Goal: Task Accomplishment & Management: Complete application form

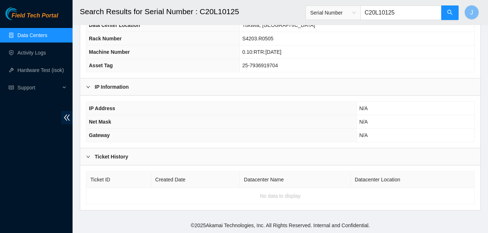
scroll to position [104, 0]
click at [37, 32] on link "Data Centers" at bounding box center [32, 35] width 30 height 6
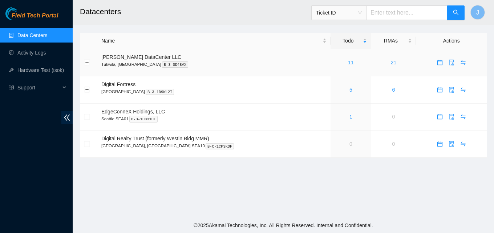
click at [348, 62] on link "11" at bounding box center [351, 63] width 6 height 6
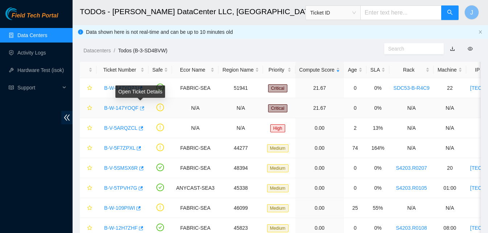
click at [141, 108] on icon "button" at bounding box center [142, 108] width 4 height 4
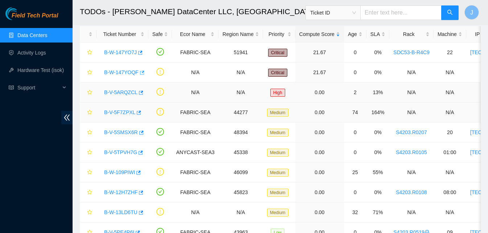
scroll to position [93, 0]
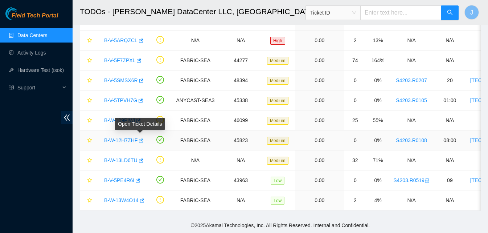
click at [140, 138] on icon "button" at bounding box center [141, 140] width 4 height 4
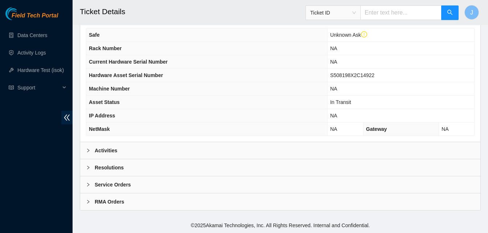
click at [165, 144] on div "Activities" at bounding box center [280, 150] width 400 height 17
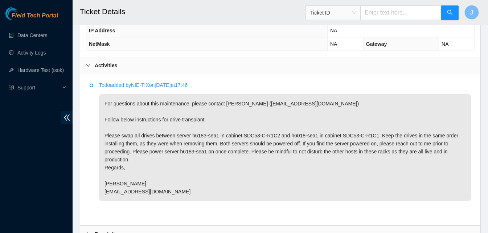
scroll to position [371, 0]
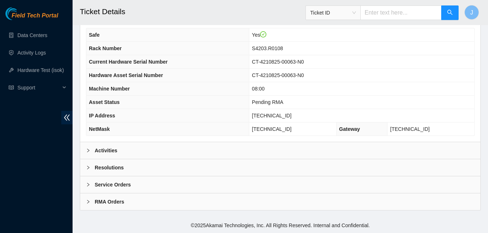
click at [201, 148] on div "Activities" at bounding box center [280, 150] width 400 height 17
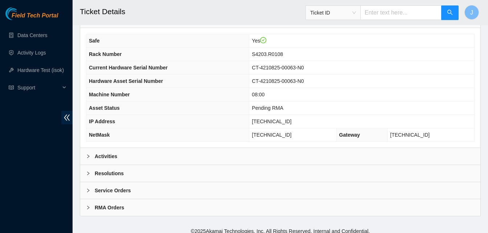
scroll to position [236, 0]
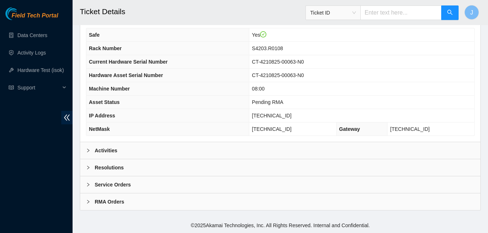
click at [185, 148] on div "Activities" at bounding box center [280, 150] width 400 height 17
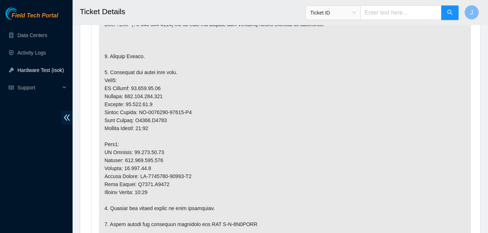
scroll to position [420, 0]
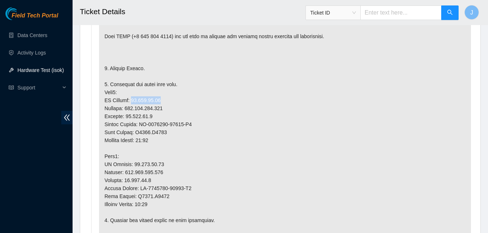
drag, startPoint x: 173, startPoint y: 101, endPoint x: 131, endPoint y: 99, distance: 42.1
click at [131, 99] on p at bounding box center [285, 232] width 372 height 474
copy p "23.215.50.18"
click at [148, 166] on p at bounding box center [285, 232] width 372 height 474
drag, startPoint x: 131, startPoint y: 163, endPoint x: 215, endPoint y: 155, distance: 84.5
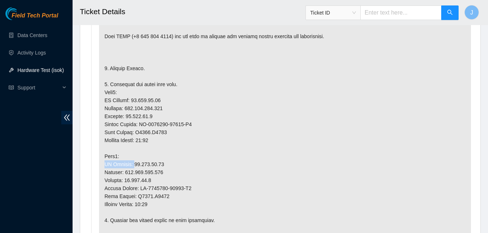
click at [215, 155] on p at bounding box center [285, 232] width 372 height 474
drag, startPoint x: 161, startPoint y: 159, endPoint x: 141, endPoint y: 162, distance: 20.2
click at [141, 162] on p at bounding box center [285, 232] width 372 height 474
click at [142, 162] on p at bounding box center [285, 232] width 372 height 474
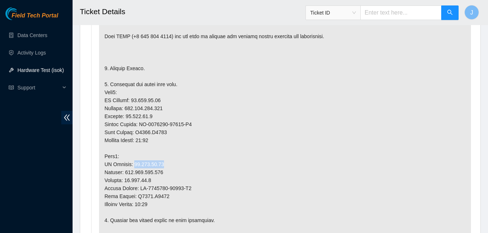
drag, startPoint x: 130, startPoint y: 162, endPoint x: 179, endPoint y: 166, distance: 49.1
click at [179, 166] on p at bounding box center [285, 232] width 372 height 474
copy p "23.215.50.19"
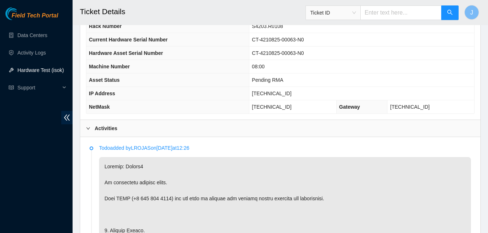
scroll to position [240, 0]
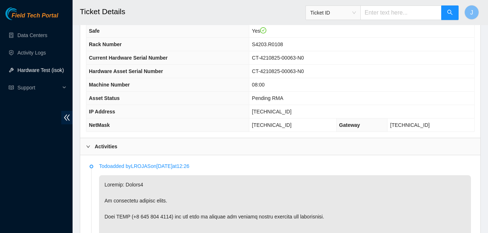
click at [269, 151] on div "Activities" at bounding box center [280, 146] width 400 height 17
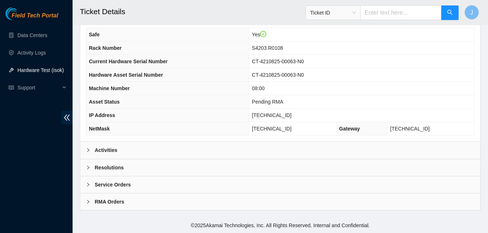
scroll to position [236, 0]
click at [230, 177] on div "Service Orders" at bounding box center [280, 184] width 400 height 17
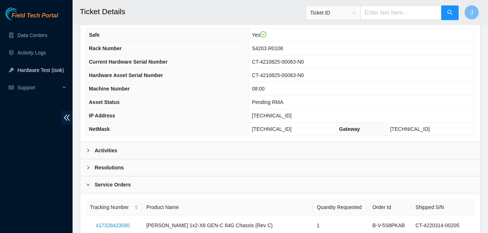
click at [234, 168] on div "Resolutions" at bounding box center [280, 167] width 400 height 17
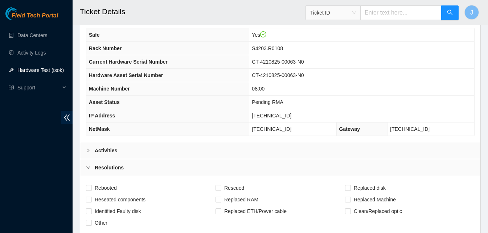
scroll to position [439, 0]
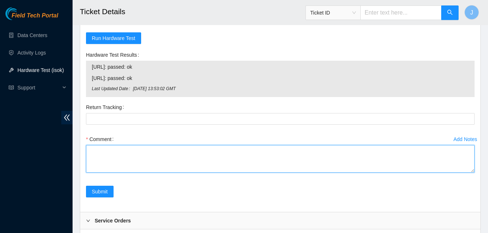
click at [265, 171] on textarea "Comment" at bounding box center [280, 159] width 389 height 28
type textarea "REPLACED SERVER rescued and configured both nodes ran isok passed"
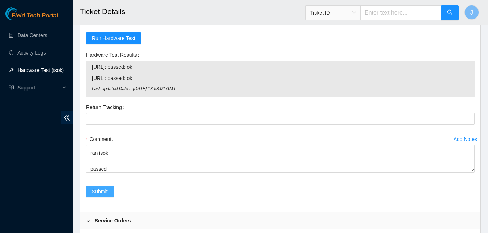
click at [93, 186] on button "Submit" at bounding box center [100, 191] width 28 height 12
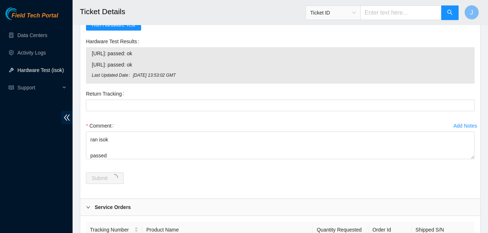
scroll to position [0, 0]
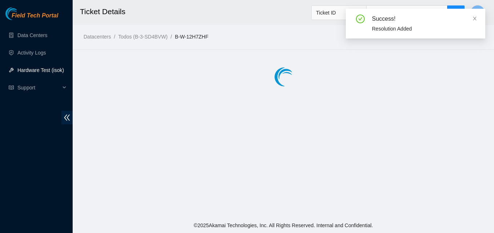
drag, startPoint x: 493, startPoint y: 163, endPoint x: 487, endPoint y: 140, distance: 24.0
click at [487, 140] on html "Field Tech Portal Data Centers Activity Logs Hardware Test (isok) Support Ticke…" at bounding box center [247, 116] width 494 height 233
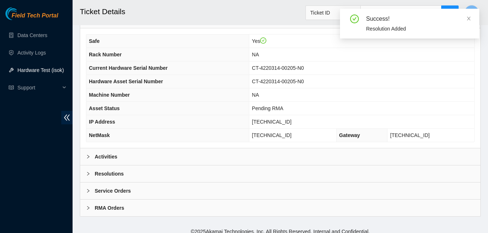
scroll to position [232, 0]
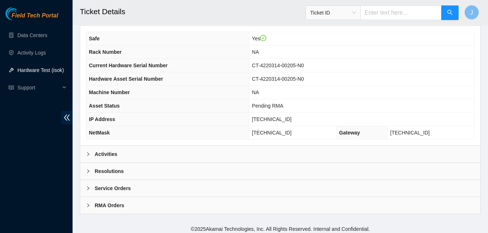
click at [207, 167] on div "Resolutions" at bounding box center [280, 171] width 400 height 17
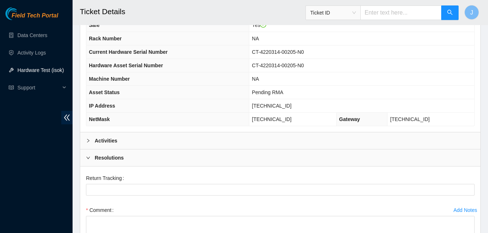
scroll to position [247, 0]
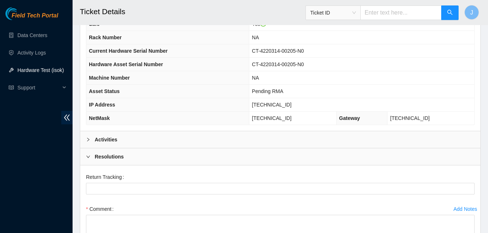
click at [166, 139] on div "Activities" at bounding box center [280, 139] width 400 height 17
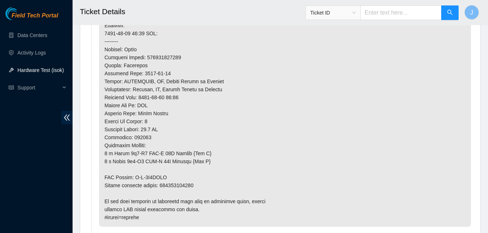
scroll to position [755, 0]
copy p "417328423591"
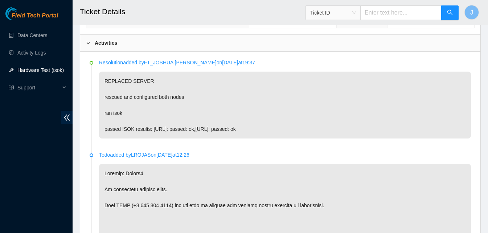
scroll to position [326, 0]
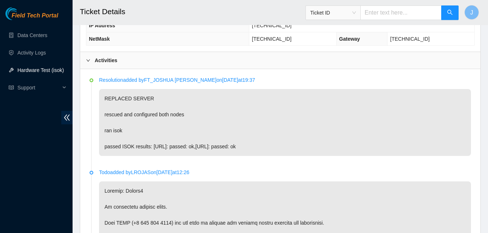
click at [256, 64] on div "Activities" at bounding box center [280, 60] width 400 height 17
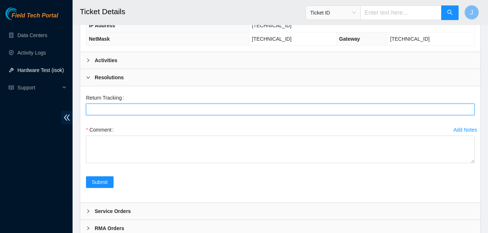
click at [214, 112] on Tracking "Return Tracking" at bounding box center [280, 109] width 389 height 12
paste Tracking "417328423591"
type Tracking "417328423591"
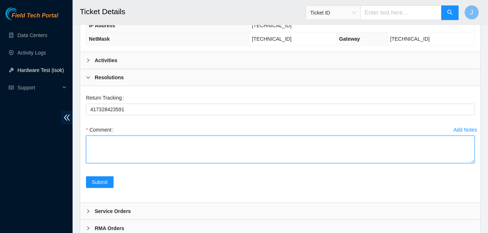
click at [189, 148] on textarea "Comment" at bounding box center [280, 149] width 389 height 28
type textarea "return tracking listed"
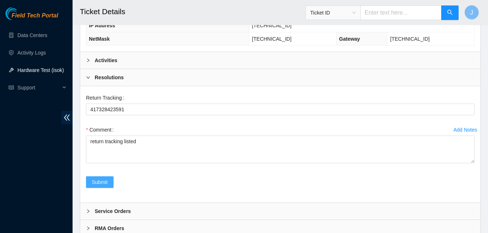
click at [91, 182] on button "Submit" at bounding box center [100, 182] width 28 height 12
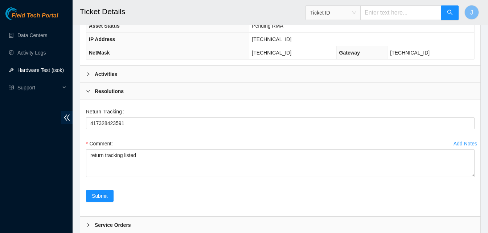
scroll to position [340, 0]
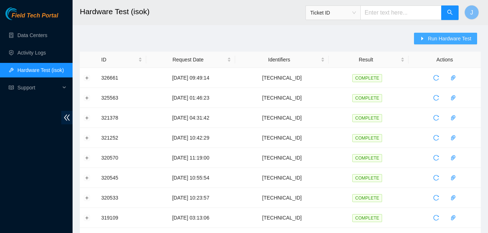
click at [457, 35] on span "Run Hardware Test" at bounding box center [450, 38] width 44 height 8
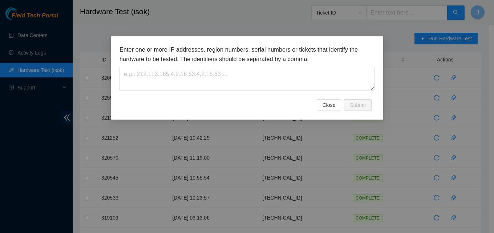
click at [285, 95] on div "Enter one or more IP addresses, region numbers, serial numbers or tickets that …" at bounding box center [246, 72] width 255 height 54
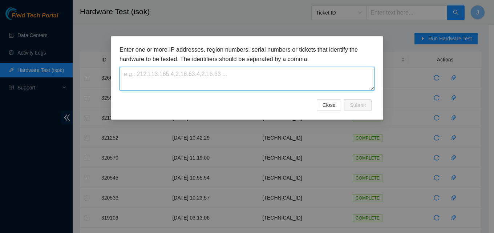
click at [269, 73] on textarea at bounding box center [246, 79] width 255 height 24
paste textarea "[TECHNICAL_ID]"
type textarea "[TECHNICAL_ID]"
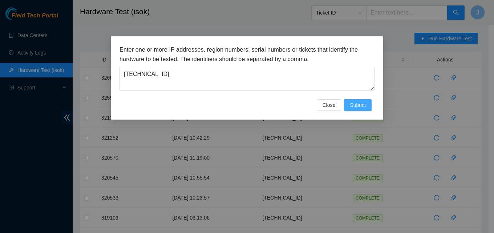
click at [364, 104] on span "Submit" at bounding box center [358, 105] width 16 height 8
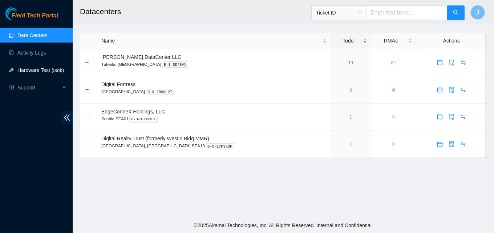
click at [46, 67] on link "Hardware Test (isok)" at bounding box center [40, 70] width 46 height 6
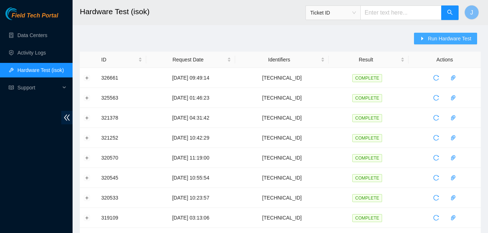
click at [442, 42] on button "Run Hardware Test" at bounding box center [445, 39] width 63 height 12
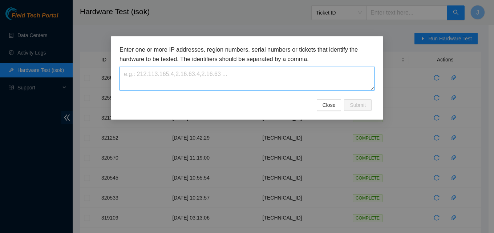
click at [233, 72] on textarea at bounding box center [246, 79] width 255 height 24
paste textarea "23.215.50.18"
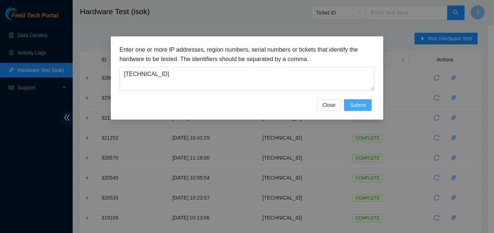
click at [368, 104] on button "Submit" at bounding box center [358, 105] width 28 height 12
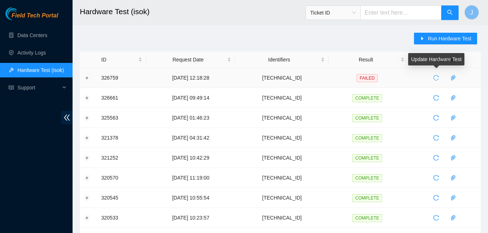
click at [437, 75] on icon "reload" at bounding box center [436, 78] width 6 height 6
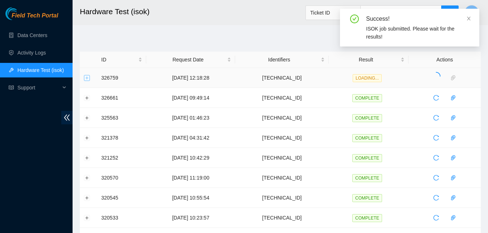
click at [87, 77] on button "Expand row" at bounding box center [87, 78] width 6 height 6
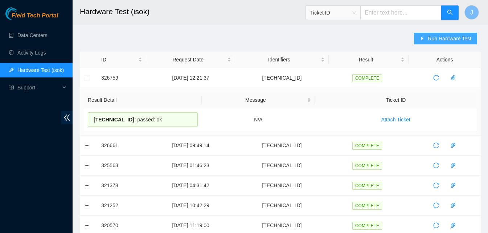
click at [458, 38] on span "Run Hardware Test" at bounding box center [450, 38] width 44 height 8
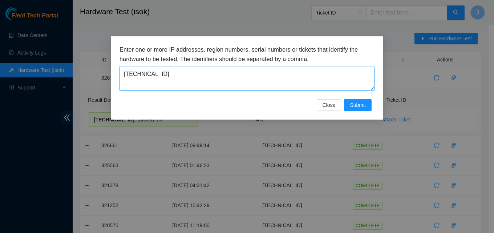
click at [197, 88] on textarea "23.215.50.18" at bounding box center [246, 79] width 255 height 24
type textarea "23.215.50.19"
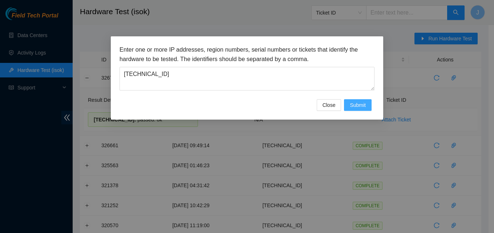
click at [358, 101] on span "Submit" at bounding box center [358, 105] width 16 height 8
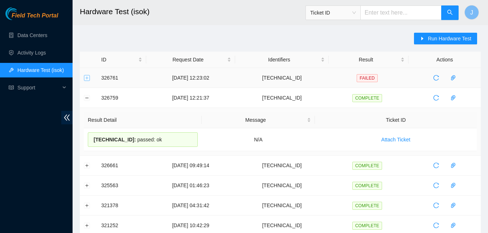
click at [87, 79] on button "Expand row" at bounding box center [87, 78] width 6 height 6
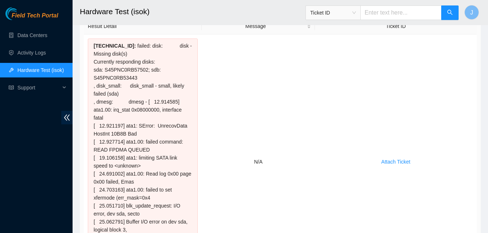
scroll to position [67, 0]
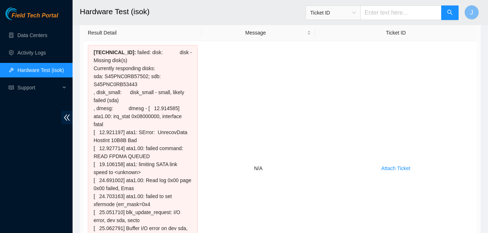
click at [481, 41] on td "Result Detail Message Ticket ID 23.215.50.19 : failed: disk: disk - Missing dis…" at bounding box center [280, 160] width 401 height 279
click at [480, 40] on td "Result Detail Message Ticket ID 23.215.50.19 : failed: disk: disk - Missing dis…" at bounding box center [280, 160] width 401 height 279
click at [474, 41] on td "Attach Ticket" at bounding box center [396, 168] width 162 height 254
click at [351, 93] on td "Attach Ticket" at bounding box center [396, 168] width 162 height 254
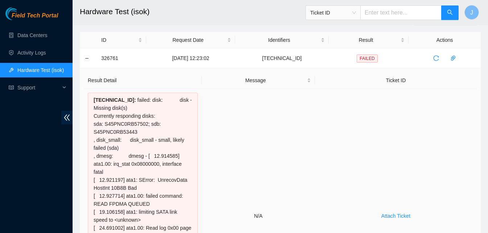
scroll to position [0, 0]
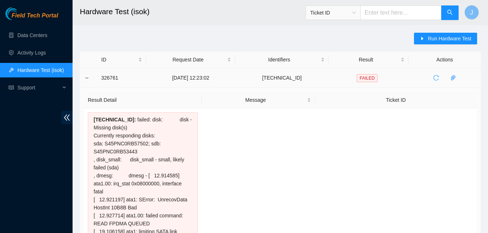
click at [437, 73] on button "button" at bounding box center [436, 78] width 12 height 12
click at [437, 71] on td at bounding box center [445, 78] width 72 height 20
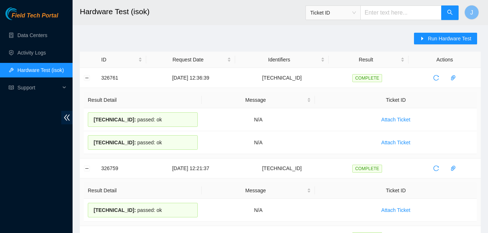
click at [86, 78] on button "Collapse row" at bounding box center [87, 78] width 6 height 6
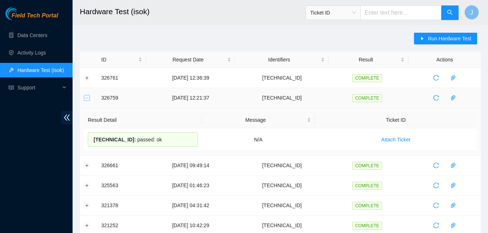
click at [88, 99] on button "Collapse row" at bounding box center [87, 98] width 6 height 6
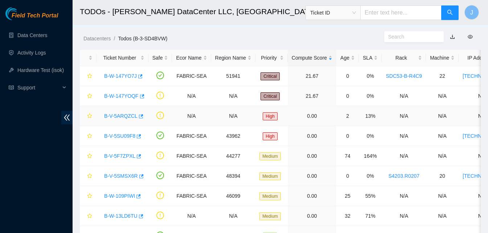
scroll to position [0, 0]
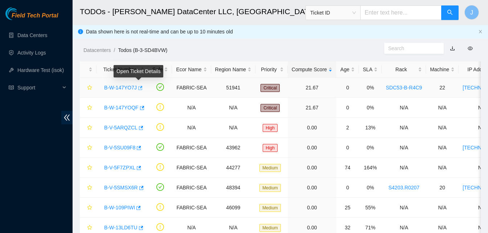
click at [139, 87] on icon "button" at bounding box center [140, 88] width 4 height 4
click at [24, 155] on div "Field Tech Portal Data Centers Activity Logs Hardware Test (isok) Support" at bounding box center [36, 119] width 73 height 225
click at [415, 8] on input "text" at bounding box center [400, 12] width 81 height 15
paste input "C2003290506"
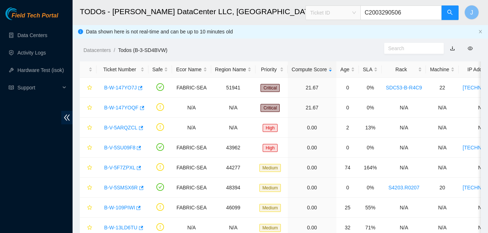
click at [360, 11] on div "Ticket ID" at bounding box center [333, 13] width 54 height 12
type input "C2003290506"
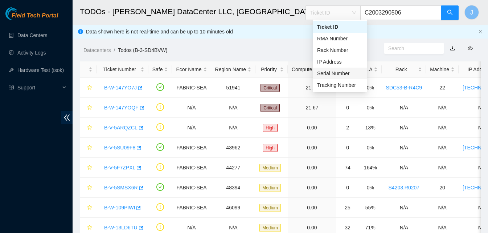
click at [344, 70] on div "Serial Number" at bounding box center [340, 73] width 46 height 8
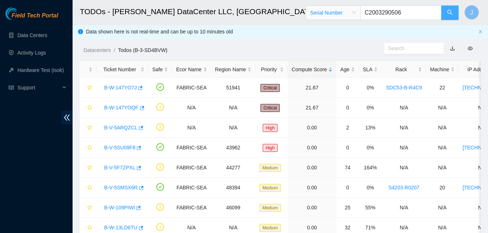
click at [447, 13] on icon "search" at bounding box center [450, 12] width 6 height 6
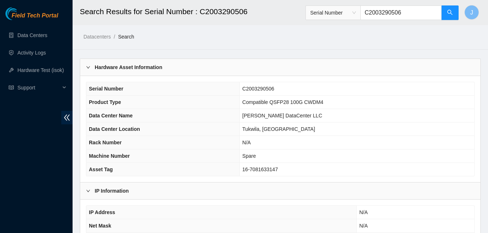
drag, startPoint x: 420, startPoint y: 11, endPoint x: 319, endPoint y: 19, distance: 100.9
click at [319, 19] on span "Serial Number C2003290506" at bounding box center [383, 12] width 154 height 15
paste input "37700172ASC47Z"
click at [449, 8] on button "button" at bounding box center [449, 12] width 17 height 15
type input "37700172ASC47Z"
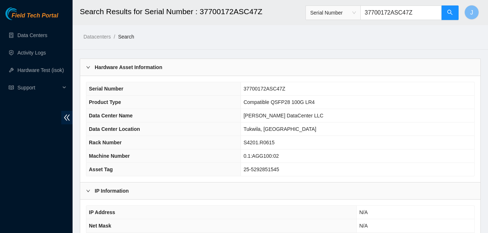
drag, startPoint x: 422, startPoint y: 15, endPoint x: 341, endPoint y: 14, distance: 80.9
click at [341, 14] on span "Serial Number 37700172ASC47Z" at bounding box center [383, 12] width 154 height 15
paste input "u1ha60e"
click at [453, 16] on button "button" at bounding box center [449, 12] width 17 height 15
type input "u1ha60e"
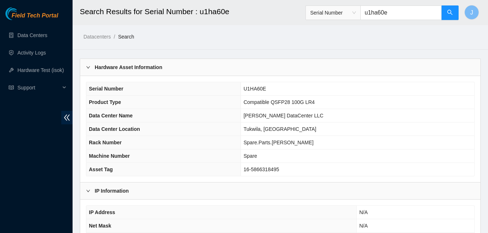
drag, startPoint x: 419, startPoint y: 16, endPoint x: 298, endPoint y: 18, distance: 120.9
click at [298, 18] on header "Search Results for Serial Number : u1ha60e Serial Number u1ha60e J" at bounding box center [317, 12] width 488 height 25
paste input "c2301307856"
click at [450, 17] on button "button" at bounding box center [449, 12] width 17 height 15
type input "c2301307856"
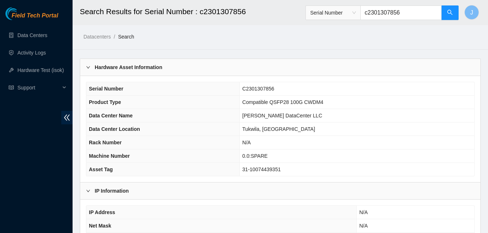
drag, startPoint x: 414, startPoint y: 14, endPoint x: 342, endPoint y: 16, distance: 72.3
click at [342, 16] on span "Serial Number c2301307856" at bounding box center [383, 12] width 154 height 15
paste input "g2310083947"
click at [451, 15] on icon "search" at bounding box center [450, 12] width 6 height 6
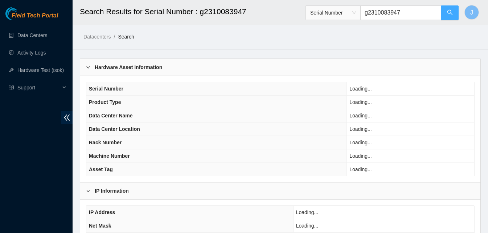
click at [451, 16] on span "search" at bounding box center [450, 12] width 6 height 7
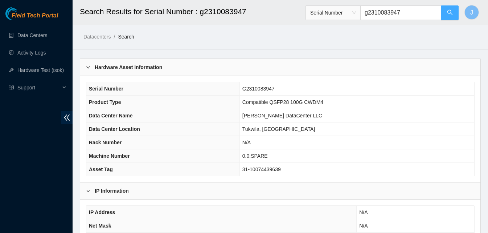
click at [450, 15] on icon "search" at bounding box center [450, 12] width 6 height 6
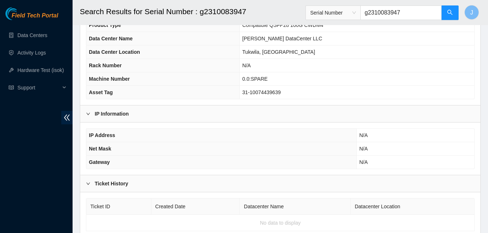
scroll to position [31, 0]
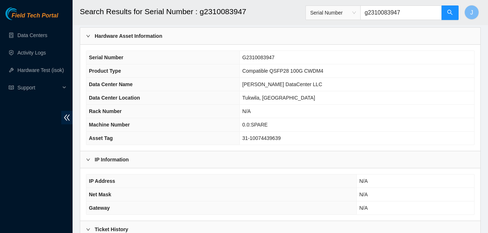
type input "g2310083947"
drag, startPoint x: 411, startPoint y: 13, endPoint x: 328, endPoint y: 16, distance: 82.4
click at [328, 16] on span "Serial Number g2310083947" at bounding box center [383, 12] width 154 height 15
paste input "c20j21938"
click at [448, 14] on icon "search" at bounding box center [450, 12] width 6 height 6
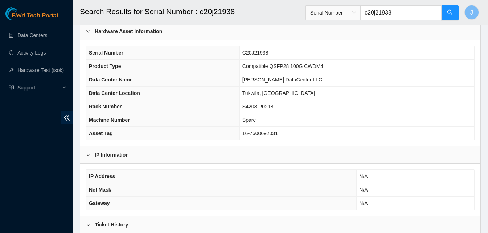
scroll to position [31, 0]
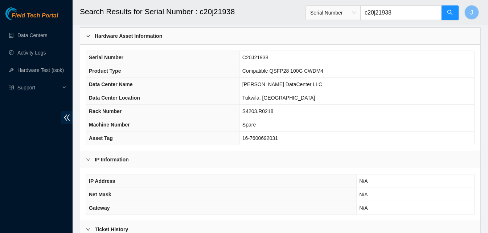
type input "c20j21938"
drag, startPoint x: 404, startPoint y: 12, endPoint x: 340, endPoint y: 17, distance: 64.4
click at [340, 17] on span "Serial Number c20j21938" at bounding box center [383, 12] width 154 height 15
paste input "c2004274969"
type input "c2004274969"
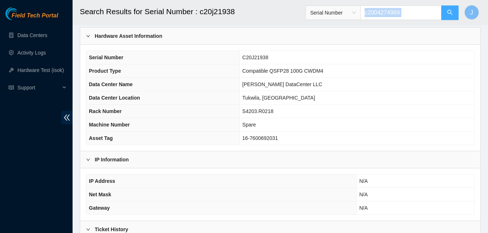
drag, startPoint x: 459, startPoint y: 18, endPoint x: 455, endPoint y: 17, distance: 4.4
click at [458, 18] on header "Search Results for Serial Number : c20j21938 Serial Number c2004274969 J" at bounding box center [317, 12] width 488 height 25
click at [454, 17] on button "button" at bounding box center [449, 12] width 17 height 15
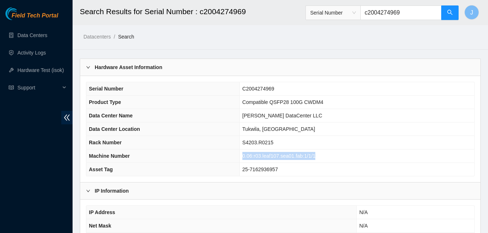
drag, startPoint x: 344, startPoint y: 153, endPoint x: 230, endPoint y: 153, distance: 113.2
click at [230, 153] on tr "Machine Number 0.06:r03.leaf107.sea01.fab:1/1/1" at bounding box center [280, 155] width 388 height 13
click at [229, 153] on th "Machine Number" at bounding box center [162, 155] width 153 height 13
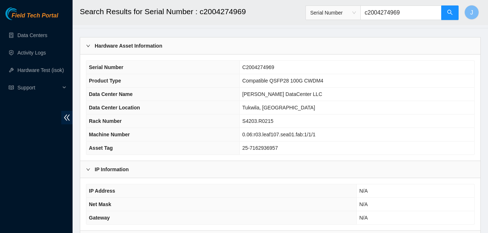
scroll to position [36, 0]
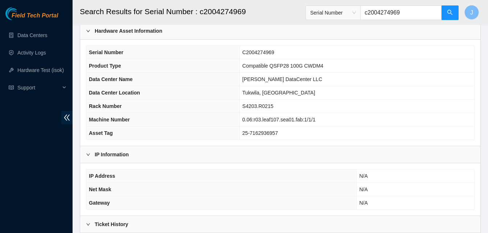
drag, startPoint x: 419, startPoint y: 13, endPoint x: 304, endPoint y: 15, distance: 114.7
click at [304, 15] on header "Search Results for Serial Number : c2004274969 Serial Number c2004274969 J" at bounding box center [317, 12] width 488 height 25
paste input "c2004275829"
click at [453, 17] on button "button" at bounding box center [449, 12] width 17 height 15
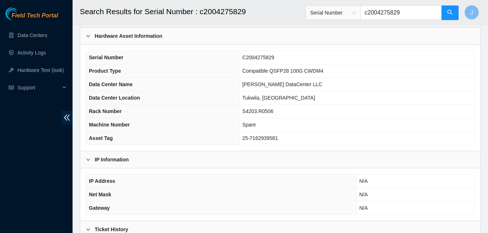
type input "c2004275829"
drag, startPoint x: 414, startPoint y: 12, endPoint x: 301, endPoint y: 13, distance: 114.0
click at [301, 13] on header "Search Results for Serial Number : c2004275829 Serial Number c2004275829 J" at bounding box center [317, 12] width 488 height 25
paste input "injbk7640408"
click at [448, 14] on icon "search" at bounding box center [450, 12] width 6 height 6
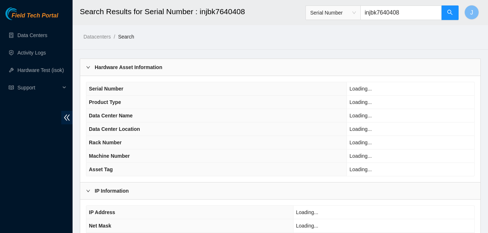
type input "injbk7640408"
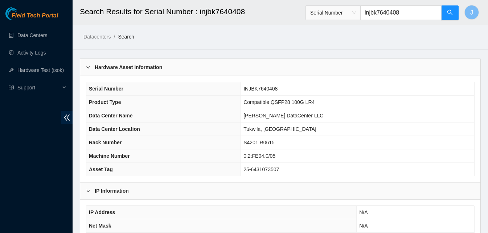
drag, startPoint x: 411, startPoint y: 16, endPoint x: 321, endPoint y: 10, distance: 90.2
click at [321, 10] on span "Serial Number injbk7640408" at bounding box center [383, 12] width 154 height 15
paste input "s20hb085s"
click at [455, 15] on button "button" at bounding box center [449, 12] width 17 height 15
type input "s20hb085s"
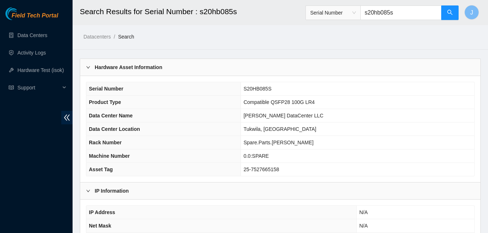
click at [0, 160] on div "Field Tech Portal Data Centers Activity Logs Hardware Test (isok) Support" at bounding box center [36, 119] width 73 height 225
drag, startPoint x: 417, startPoint y: 10, endPoint x: 290, endPoint y: 27, distance: 127.9
click at [290, 27] on main "Search Results for Serial Number : s20hb085s Serial Number s20hb085s J Datacent…" at bounding box center [281, 160] width 416 height 321
paste input "c2004275496"
click at [455, 18] on button "button" at bounding box center [449, 12] width 17 height 15
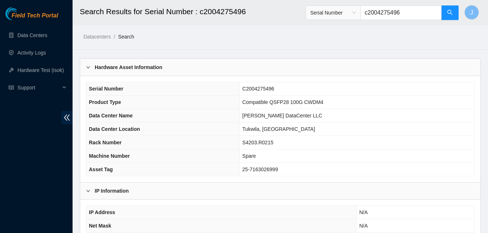
type input "c2004275496"
drag, startPoint x: 429, startPoint y: 11, endPoint x: 293, endPoint y: 25, distance: 136.9
click at [293, 25] on main "Search Results for Serial Number : c2004275496 Serial Number c2004275496 J Data…" at bounding box center [281, 160] width 416 height 321
paste input "c2003291246"
click at [453, 11] on button "button" at bounding box center [449, 12] width 17 height 15
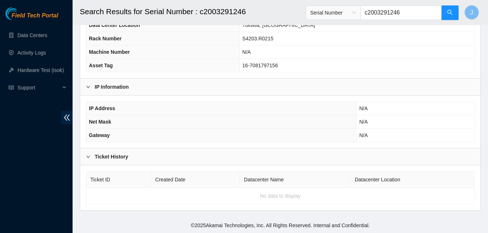
scroll to position [31, 0]
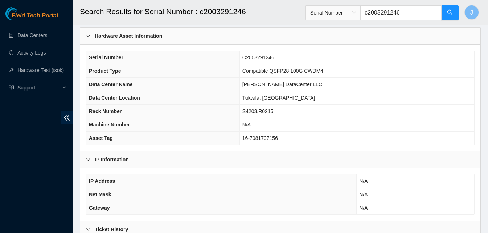
type input "c2003291246"
drag, startPoint x: 405, startPoint y: 13, endPoint x: 347, endPoint y: 15, distance: 58.1
click at [347, 14] on span "Serial Number c2003291246" at bounding box center [383, 12] width 154 height 15
paste input "c2301307367"
click at [449, 11] on icon "search" at bounding box center [450, 12] width 5 height 5
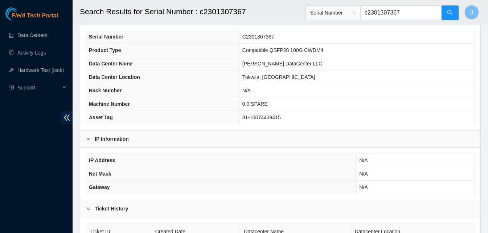
scroll to position [73, 0]
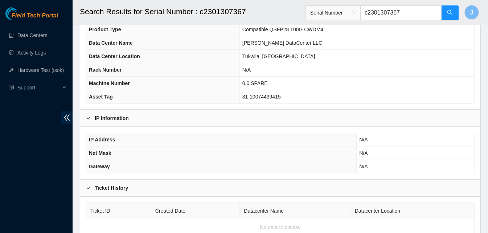
type input "c2301307367"
drag, startPoint x: 2, startPoint y: 201, endPoint x: 46, endPoint y: 174, distance: 51.4
click at [5, 199] on div "Field Tech Portal Data Centers Activity Logs Hardware Test (isok) Support" at bounding box center [36, 119] width 73 height 225
drag, startPoint x: 414, startPoint y: 11, endPoint x: 323, endPoint y: 12, distance: 91.5
click at [323, 12] on span "Serial Number c2301307367" at bounding box center [383, 12] width 154 height 15
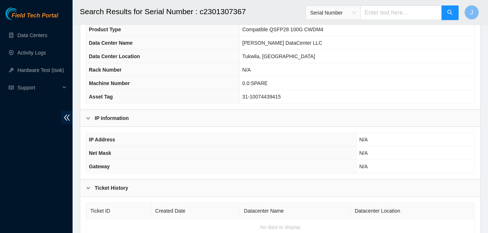
paste input ""f0E10761"
type input "f0E10761"
click at [450, 14] on icon "search" at bounding box center [450, 12] width 6 height 6
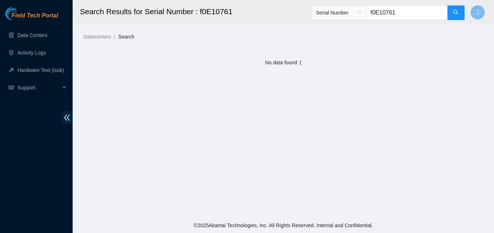
drag, startPoint x: 410, startPoint y: 14, endPoint x: 316, endPoint y: 9, distance: 94.5
click at [316, 9] on header "Search Results for Serial Number : f0E10761 Serial Number f0E10761 J" at bounding box center [320, 12] width 494 height 25
click at [101, 130] on main "Search Results for Serial Number : f0E10761 Serial Number J Datacenters / Searc…" at bounding box center [283, 108] width 421 height 217
click at [416, 15] on input "text" at bounding box center [406, 12] width 81 height 15
paste input "u33aj5s"
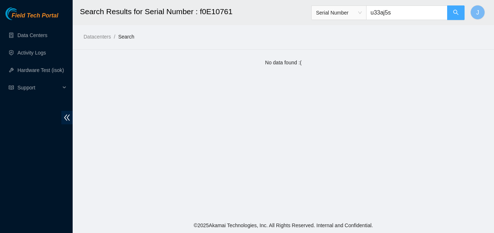
click at [461, 13] on button "button" at bounding box center [455, 12] width 17 height 15
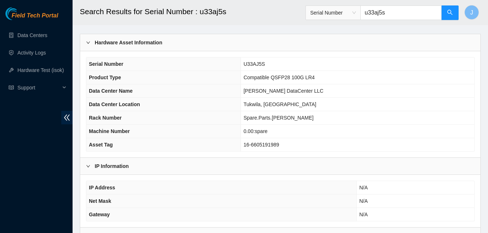
scroll to position [36, 0]
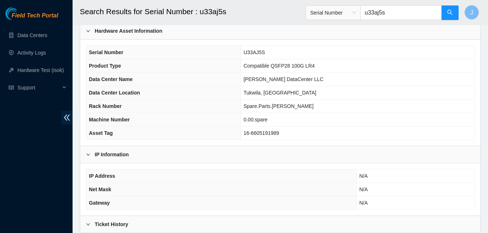
type input "u33aj5s"
click at [164, 167] on div "IP Address N/A Net Mask N/A Gateway N/A" at bounding box center [280, 189] width 400 height 52
drag, startPoint x: 398, startPoint y: 15, endPoint x: 335, endPoint y: 15, distance: 62.8
click at [335, 15] on span "Serial Number u33aj5s" at bounding box center [383, 12] width 154 height 15
paste input "s22lb01zn"
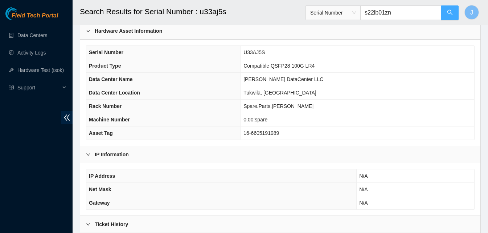
click at [453, 16] on button "button" at bounding box center [449, 12] width 17 height 15
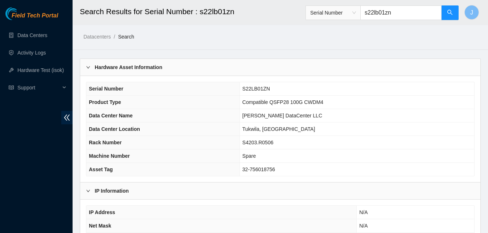
type input "s22lb01zn"
click at [483, 50] on main "Search Results for Serial Number : s22lb01zn Serial Number s22lb01zn J Datacent…" at bounding box center [281, 160] width 416 height 321
drag, startPoint x: 17, startPoint y: 134, endPoint x: 115, endPoint y: 88, distance: 108.0
click at [18, 134] on div "Field Tech Portal Data Centers Activity Logs Hardware Test (isok) Support" at bounding box center [36, 119] width 73 height 225
drag, startPoint x: 404, startPoint y: 11, endPoint x: 357, endPoint y: 12, distance: 46.8
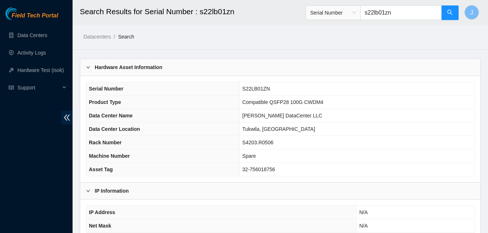
click at [357, 12] on span "Serial Number s22lb01zn" at bounding box center [383, 12] width 154 height 15
paste input "inmboa180374"
click at [448, 11] on icon "search" at bounding box center [450, 12] width 5 height 5
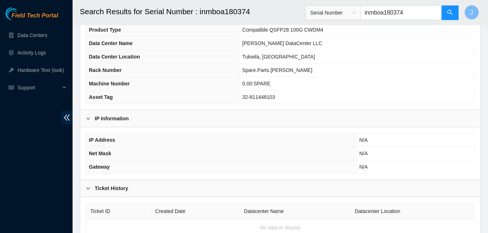
scroll to position [73, 0]
type input "inmboa180374"
click at [0, 147] on div "Field Tech Portal Data Centers Activity Logs Hardware Test (isok) Support" at bounding box center [36, 119] width 73 height 225
drag, startPoint x: 414, startPoint y: 8, endPoint x: 327, endPoint y: 17, distance: 87.2
click at [327, 17] on span "Serial Number inmboa180374" at bounding box center [383, 12] width 154 height 15
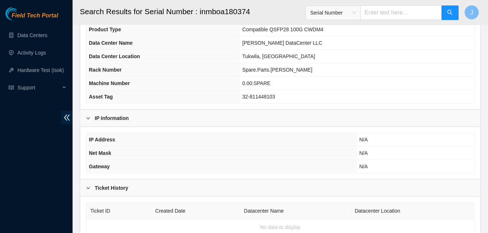
paste input "c2004276126"
click at [442, 12] on button "button" at bounding box center [449, 12] width 17 height 15
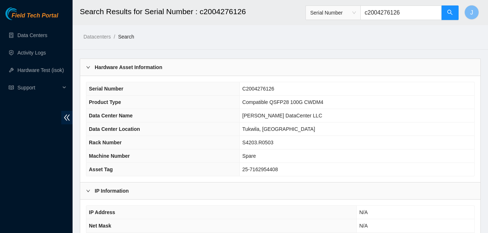
type input "c2004276126"
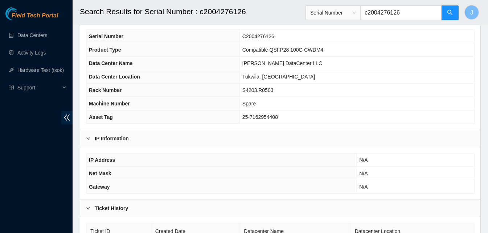
scroll to position [104, 0]
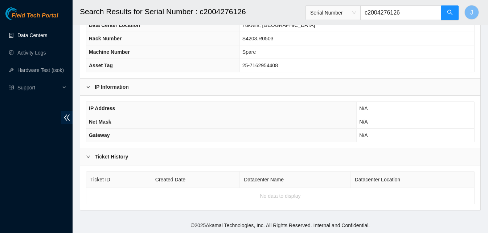
click at [24, 32] on link "Data Centers" at bounding box center [32, 35] width 30 height 6
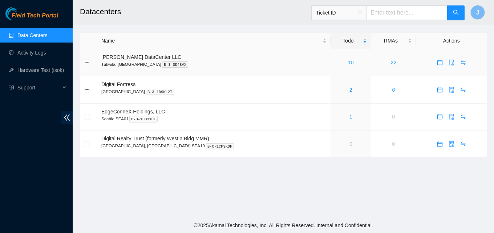
click at [348, 62] on link "10" at bounding box center [351, 63] width 6 height 6
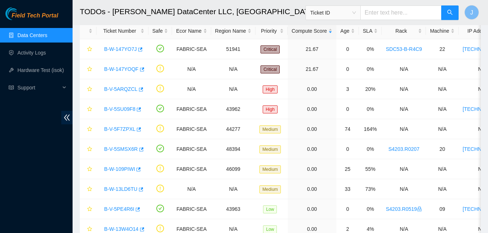
scroll to position [38, 0]
click at [138, 150] on icon "button" at bounding box center [140, 149] width 5 height 5
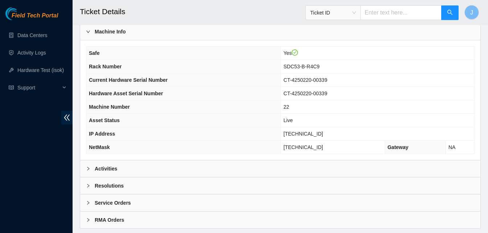
click at [246, 170] on div "Activities" at bounding box center [280, 168] width 400 height 17
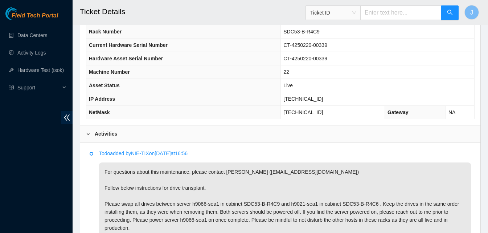
scroll to position [218, 0]
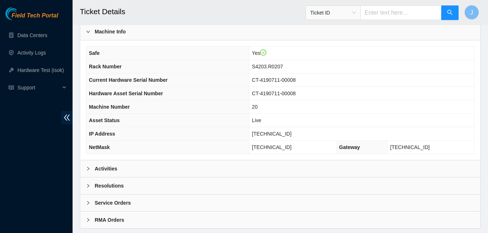
click at [164, 171] on div "Activities" at bounding box center [280, 168] width 400 height 17
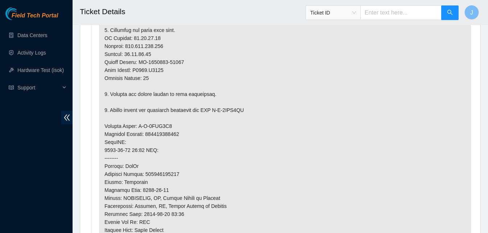
scroll to position [502, 0]
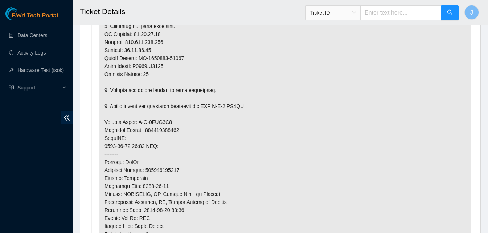
click at [209, 171] on p at bounding box center [285, 122] width 372 height 418
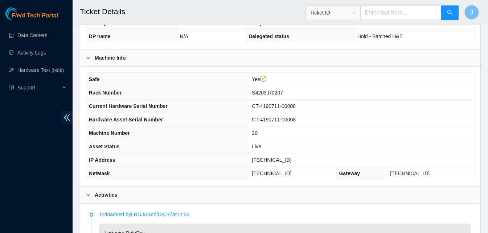
scroll to position [225, 0]
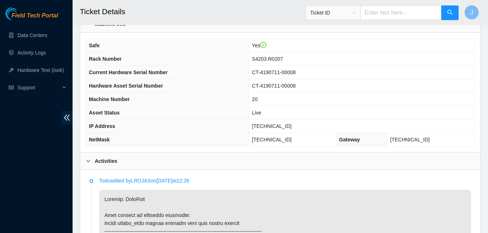
drag, startPoint x: 290, startPoint y: 126, endPoint x: 294, endPoint y: 126, distance: 4.0
click at [291, 126] on span "[TECHNICAL_ID]" at bounding box center [272, 126] width 40 height 6
click at [271, 128] on span "[TECHNICAL_ID]" at bounding box center [272, 126] width 40 height 6
drag, startPoint x: 309, startPoint y: 125, endPoint x: 261, endPoint y: 126, distance: 47.6
click at [261, 126] on tr "IP Address [TECHNICAL_ID]" at bounding box center [280, 125] width 388 height 13
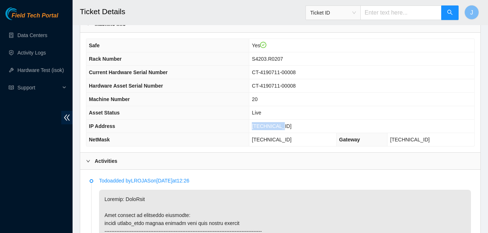
copy tr "[TECHNICAL_ID]"
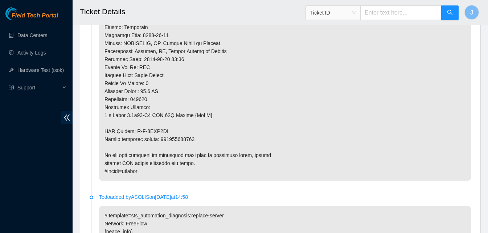
scroll to position [656, 0]
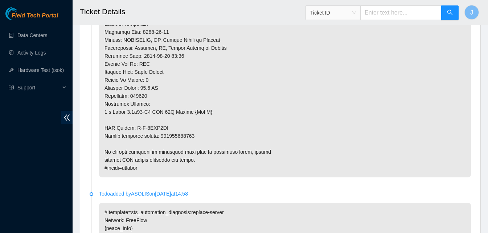
copy p "417328423570"
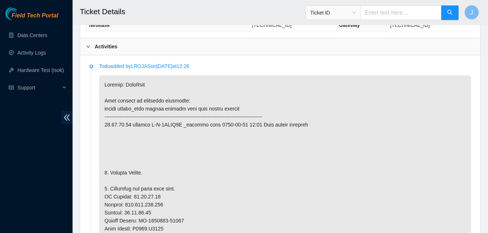
scroll to position [336, 0]
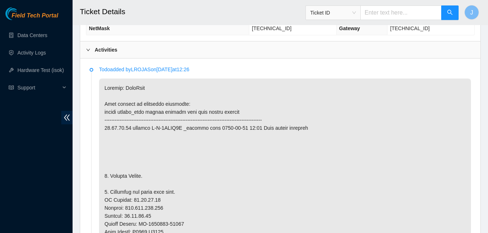
click at [374, 56] on div "Activities" at bounding box center [280, 49] width 400 height 17
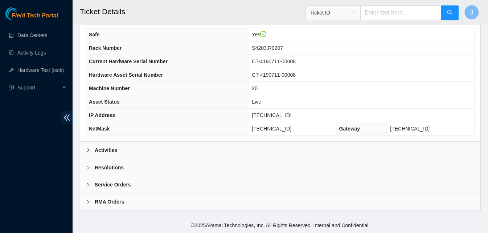
scroll to position [236, 0]
click at [326, 163] on div "Resolutions" at bounding box center [280, 167] width 400 height 17
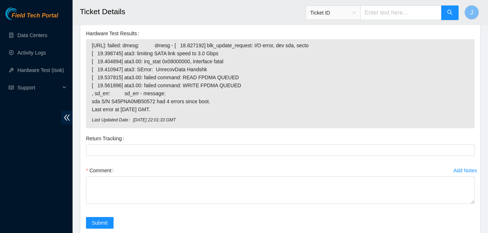
scroll to position [471, 0]
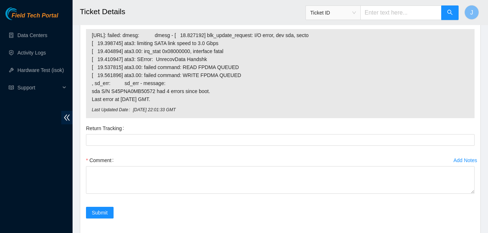
click at [197, 153] on div "Return Tracking" at bounding box center [280, 138] width 395 height 32
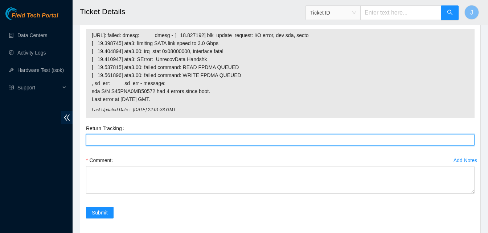
click at [182, 139] on Tracking "Return Tracking" at bounding box center [280, 140] width 389 height 12
paste Tracking "417328423570"
type Tracking "417328423570"
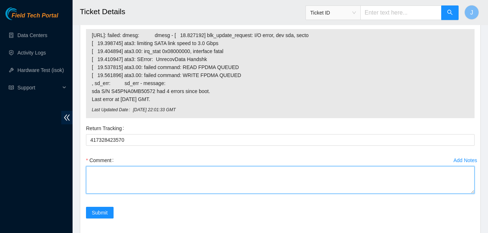
click at [189, 174] on textarea "Comment" at bounding box center [280, 180] width 389 height 28
type textarea "replaced server rescued configured ran isok passed"
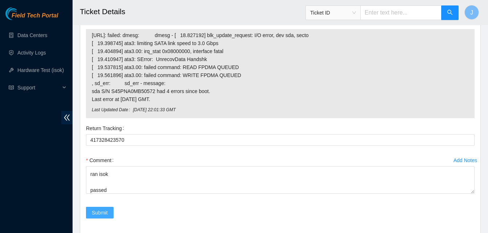
click at [98, 210] on span "Submit" at bounding box center [100, 212] width 16 height 8
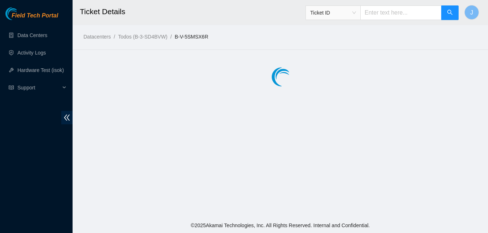
scroll to position [0, 0]
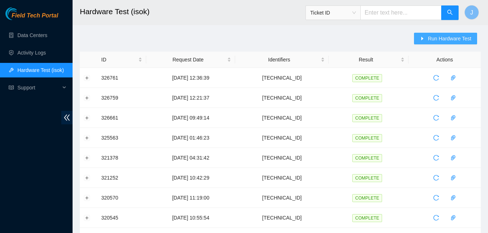
click at [442, 38] on span "Run Hardware Test" at bounding box center [450, 38] width 44 height 8
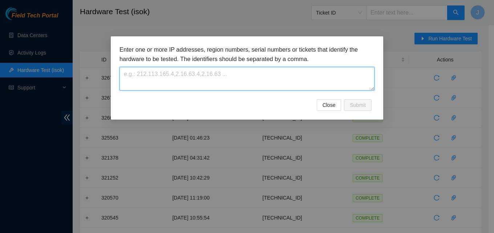
click at [203, 77] on textarea at bounding box center [246, 79] width 255 height 24
paste textarea "[TECHNICAL_ID]"
type textarea "[TECHNICAL_ID]"
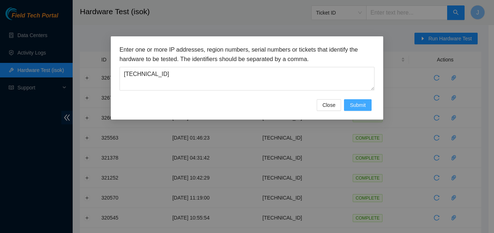
click at [366, 102] on button "Submit" at bounding box center [358, 105] width 28 height 12
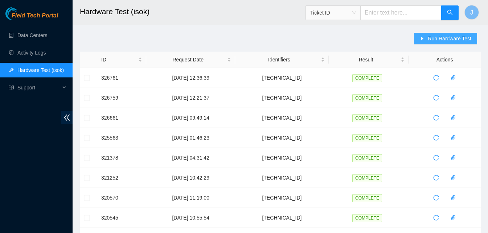
click at [445, 42] on span "Run Hardware Test" at bounding box center [450, 38] width 44 height 8
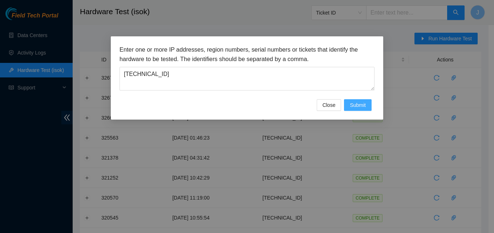
click at [363, 103] on span "Submit" at bounding box center [358, 105] width 16 height 8
